Goal: Task Accomplishment & Management: Complete application form

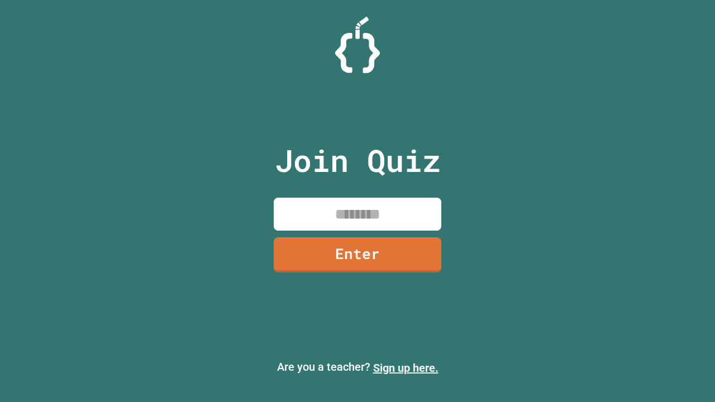
click at [405, 368] on link "Sign up here." at bounding box center [405, 367] width 65 height 13
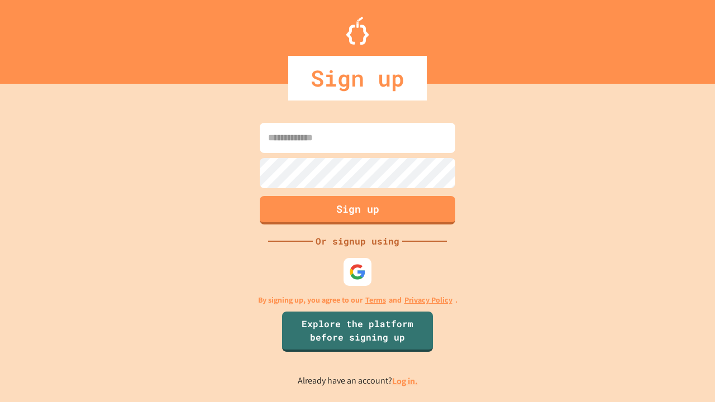
click at [405, 381] on link "Log in." at bounding box center [405, 381] width 26 height 12
